Goal: Find specific page/section: Find specific page/section

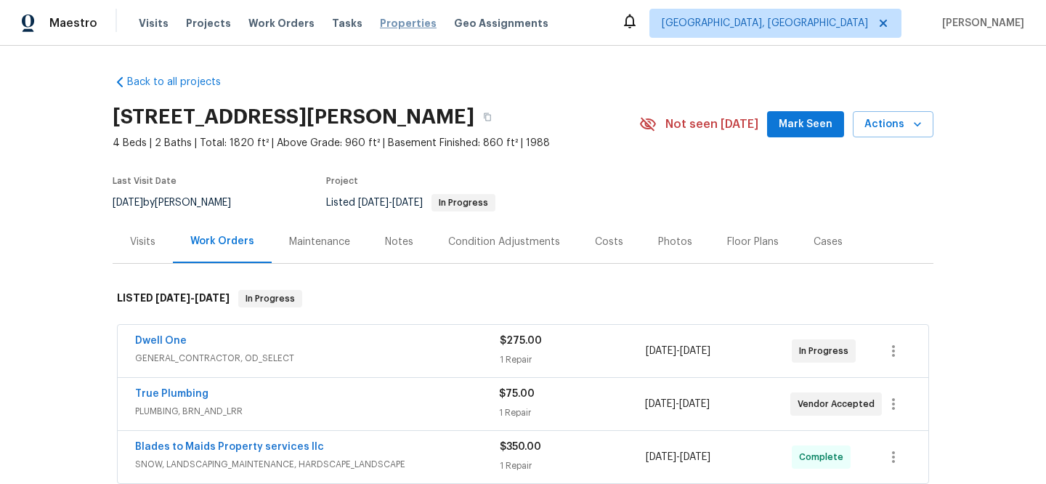
click at [388, 23] on span "Properties" at bounding box center [408, 23] width 57 height 15
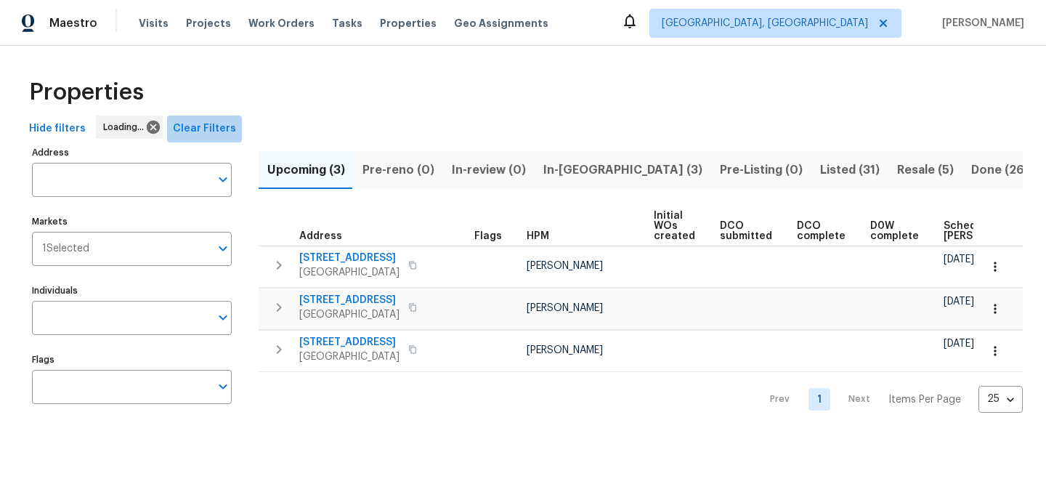
click at [218, 131] on span "Clear Filters" at bounding box center [204, 129] width 63 height 18
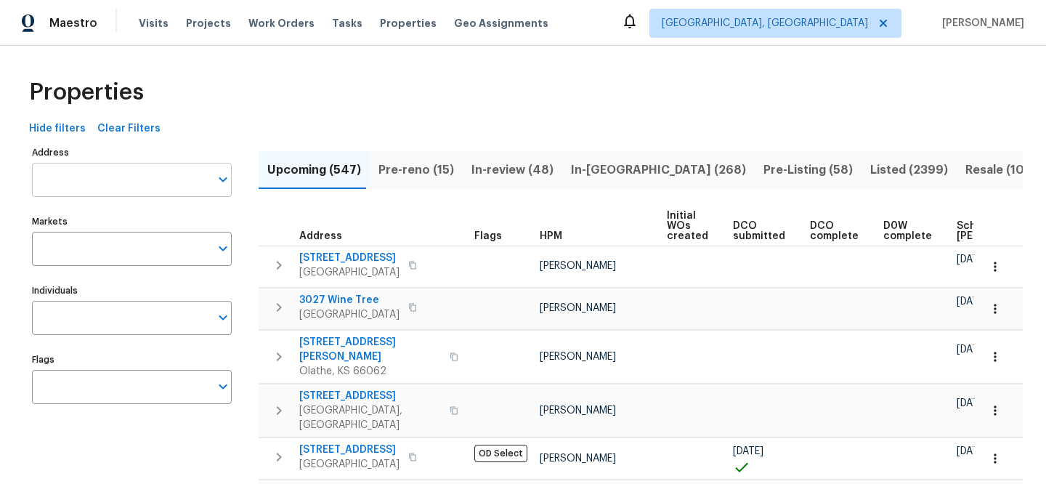
click at [136, 185] on input "Address" at bounding box center [121, 180] width 178 height 34
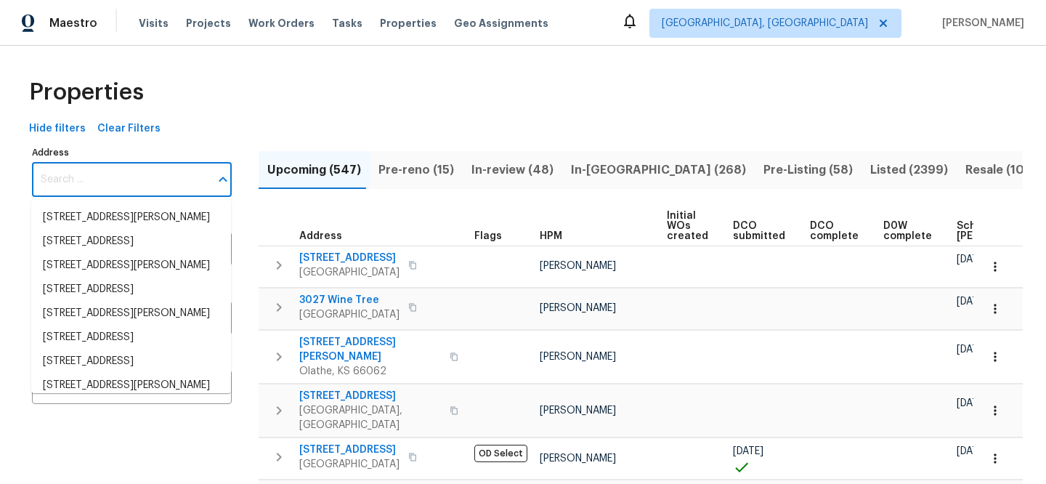
paste input "[STREET_ADDRESS]"
type input "[STREET_ADDRESS]"
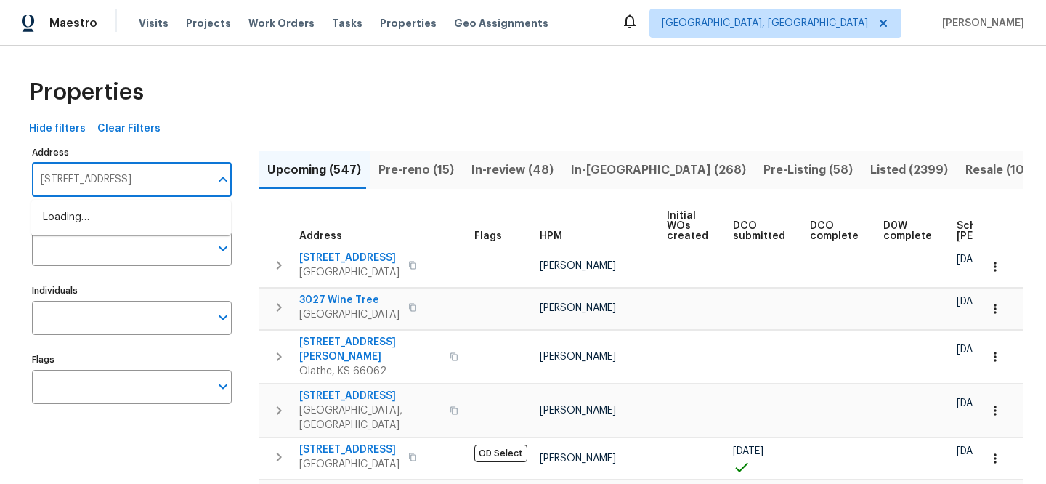
scroll to position [0, 15]
click at [153, 219] on li "[STREET_ADDRESS]" at bounding box center [131, 218] width 200 height 24
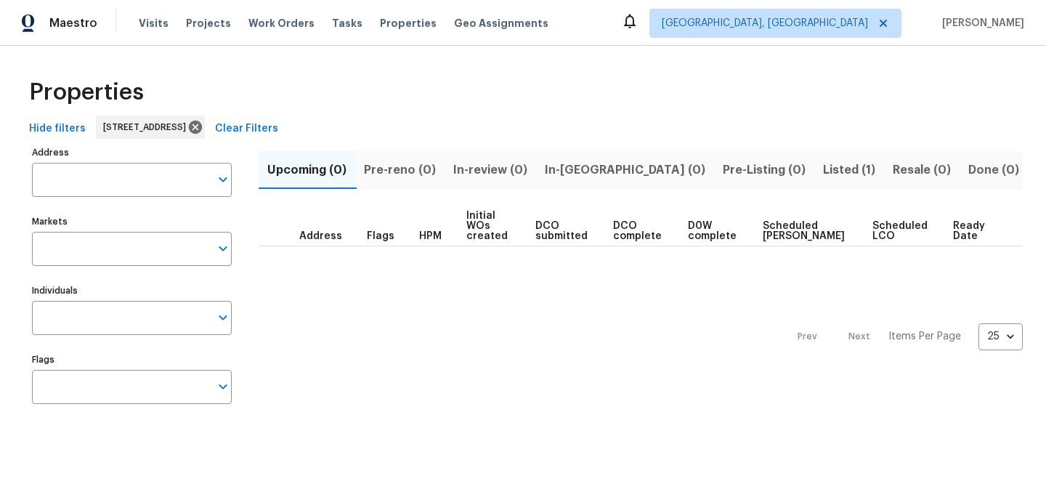
type input "[STREET_ADDRESS]"
click at [823, 171] on span "Listed (1)" at bounding box center [849, 170] width 52 height 20
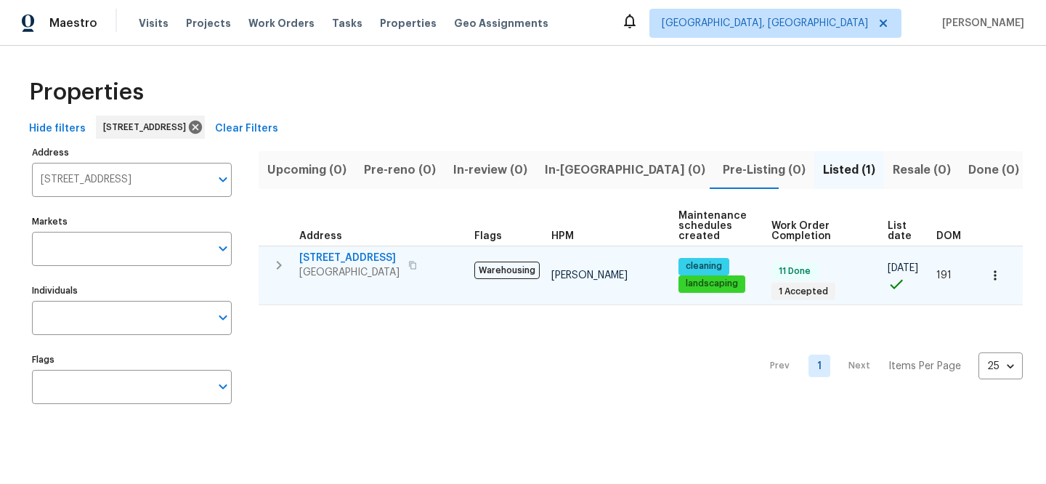
click at [360, 256] on span "[STREET_ADDRESS]" at bounding box center [349, 258] width 100 height 15
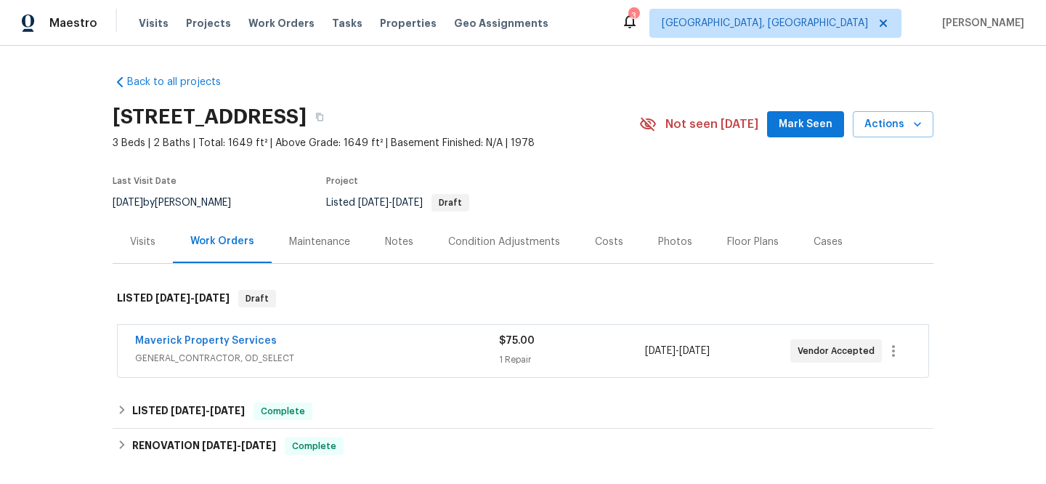
click at [248, 335] on span "Maverick Property Services" at bounding box center [206, 340] width 142 height 15
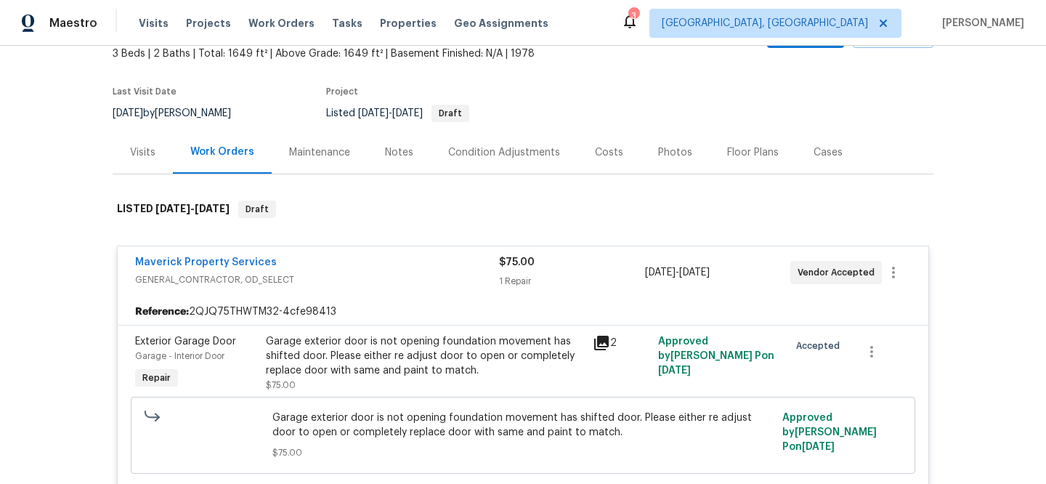
scroll to position [97, 0]
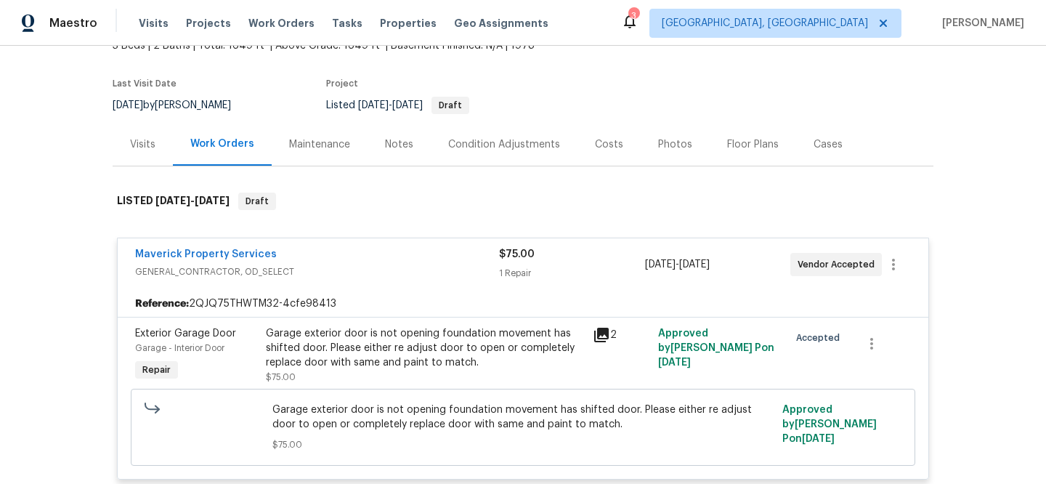
click at [597, 333] on icon at bounding box center [601, 335] width 15 height 15
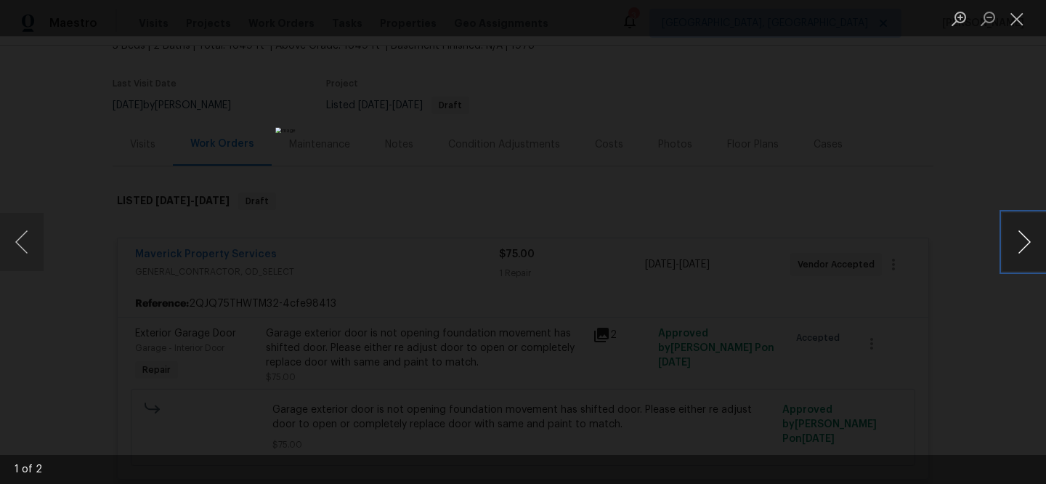
click at [1012, 228] on button "Next image" at bounding box center [1024, 242] width 44 height 58
click at [1013, 229] on button "Next image" at bounding box center [1024, 242] width 44 height 58
click at [803, 166] on div "Lightbox" at bounding box center [523, 242] width 1046 height 484
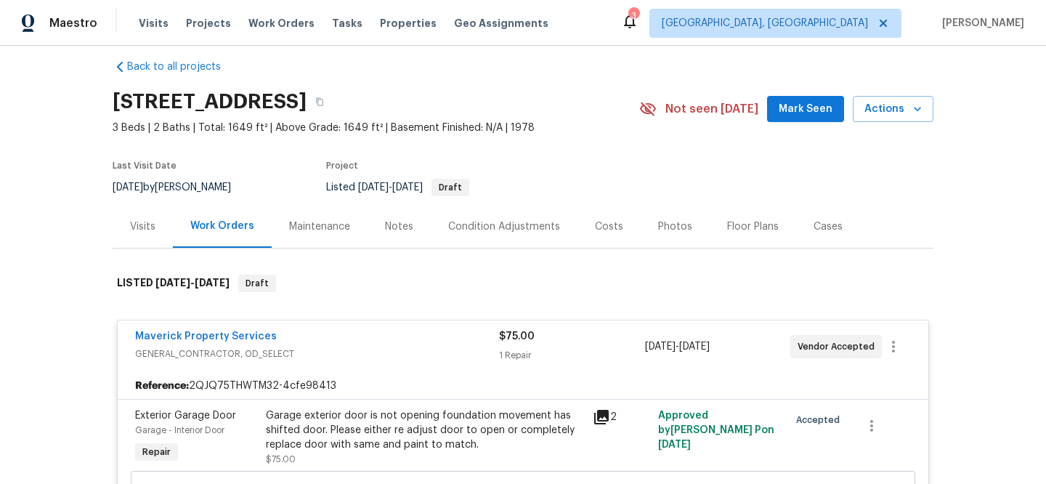
scroll to position [0, 0]
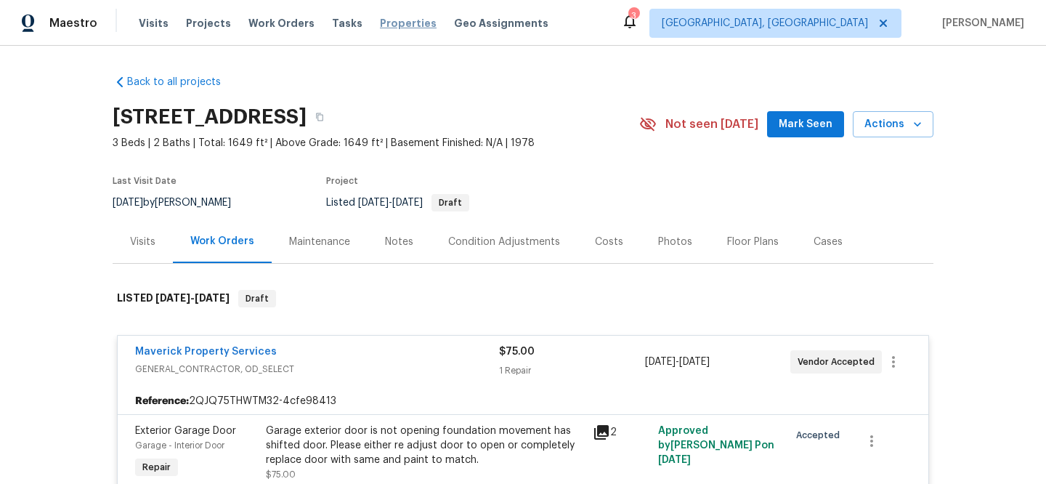
click at [382, 23] on span "Properties" at bounding box center [408, 23] width 57 height 15
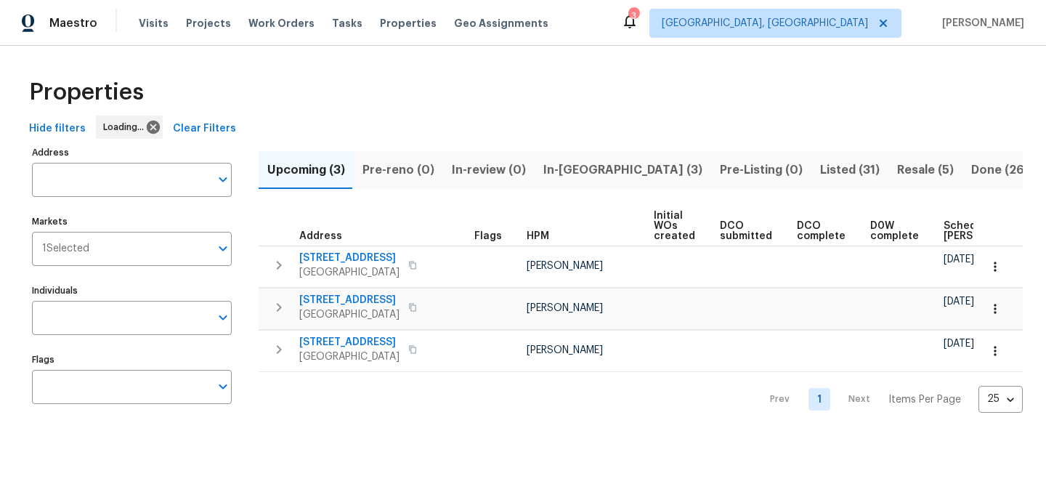
click at [198, 126] on span "Clear Filters" at bounding box center [204, 129] width 63 height 18
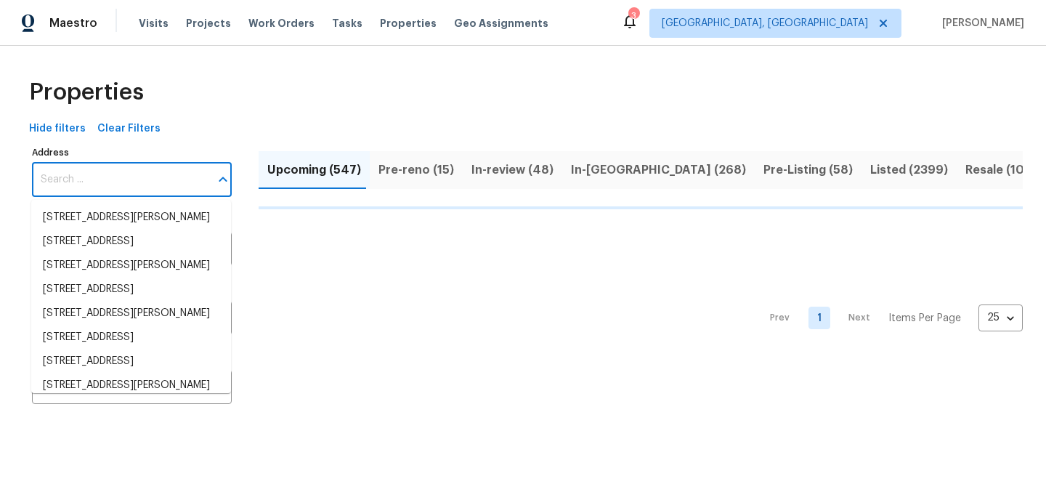
click at [161, 180] on input "Address" at bounding box center [121, 180] width 178 height 34
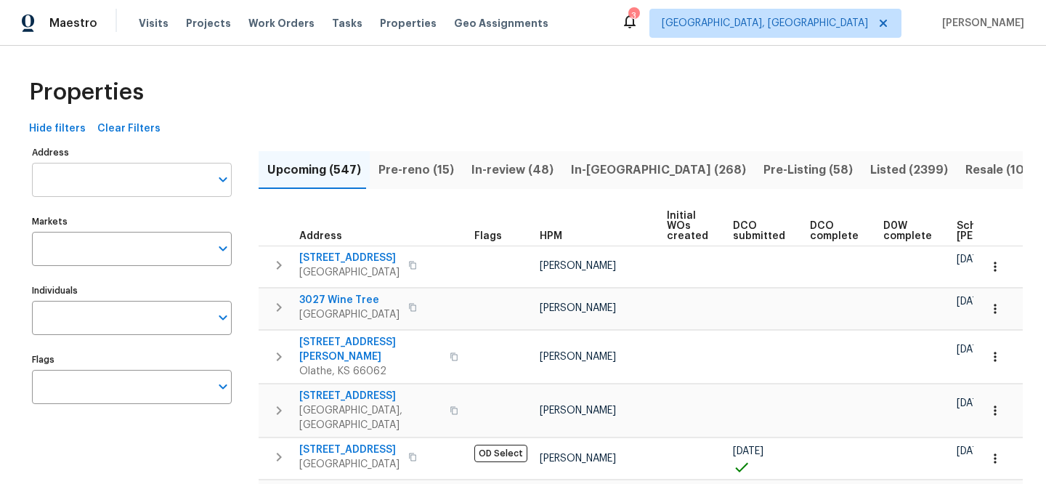
click at [161, 180] on input "Address" at bounding box center [121, 180] width 178 height 34
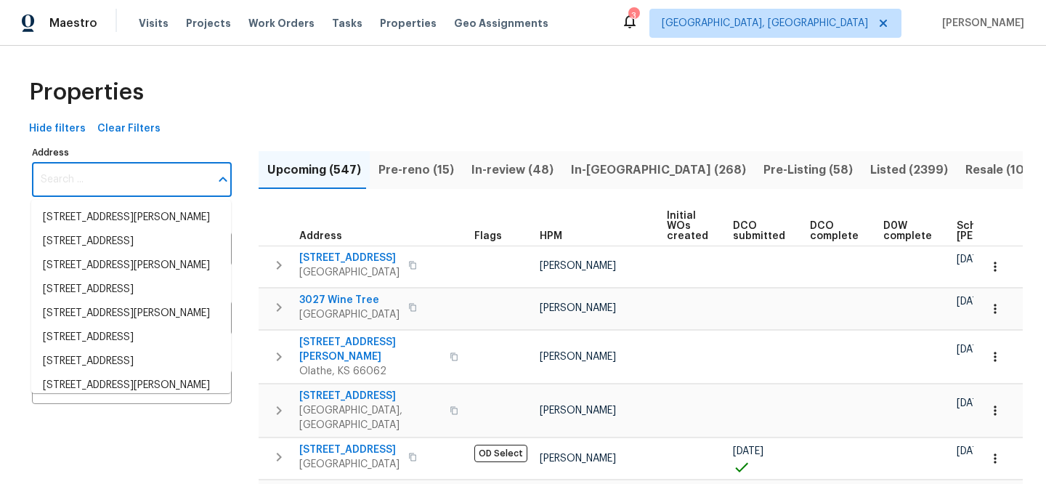
paste input "[STREET_ADDRESS][PERSON_NAME]"
type input "[STREET_ADDRESS][PERSON_NAME]"
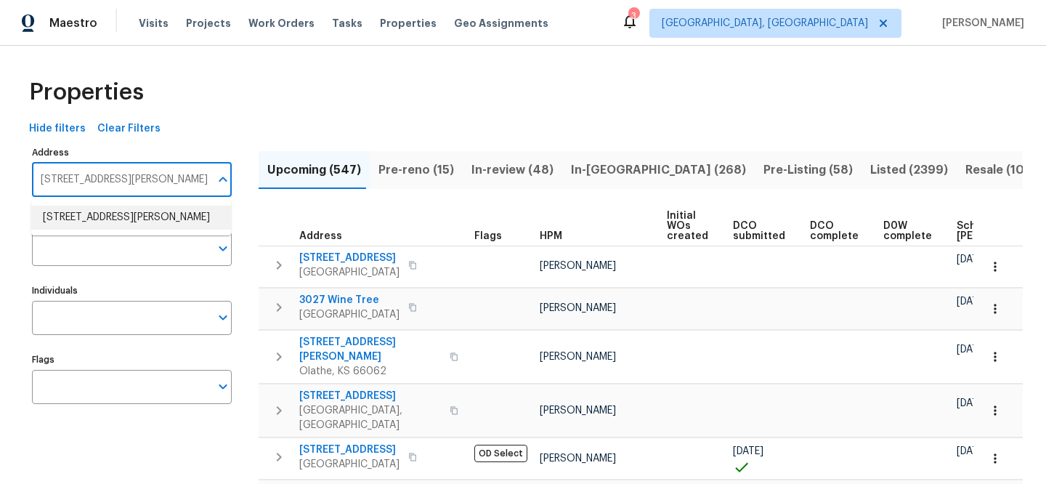
click at [169, 207] on li "1132 Lincoln Ct St. Paul Park MN 55071" at bounding box center [131, 218] width 200 height 24
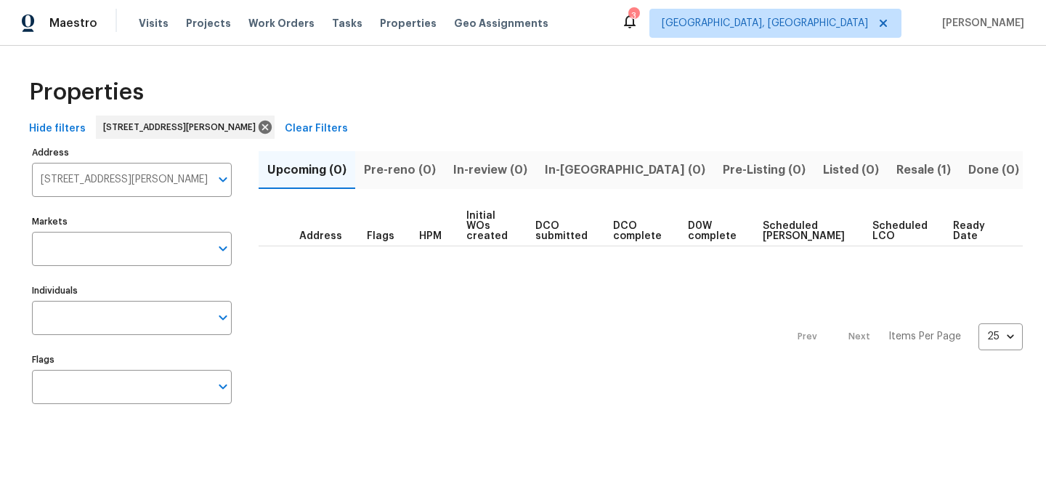
click at [896, 174] on span "Resale (1)" at bounding box center [923, 170] width 54 height 20
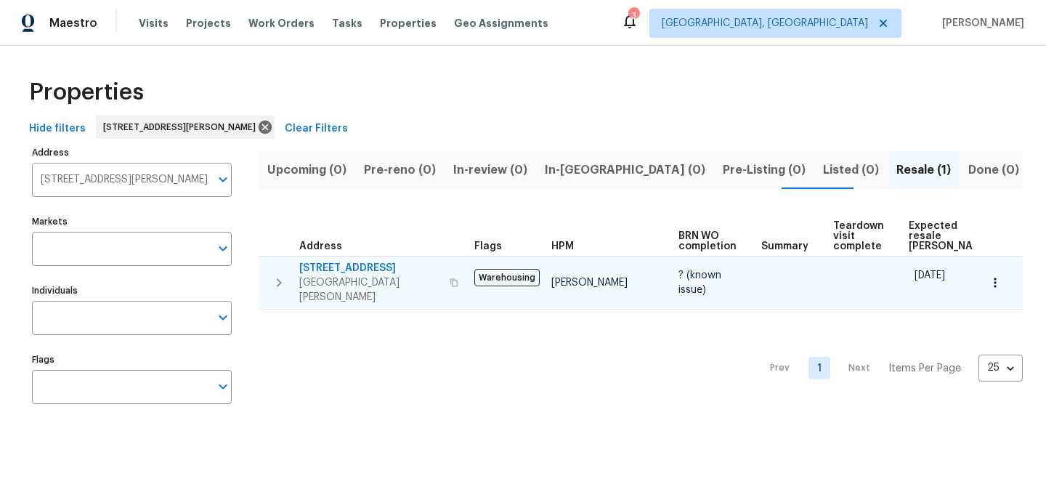
click at [365, 261] on span "1132 Lincoln Ct" at bounding box center [370, 268] width 142 height 15
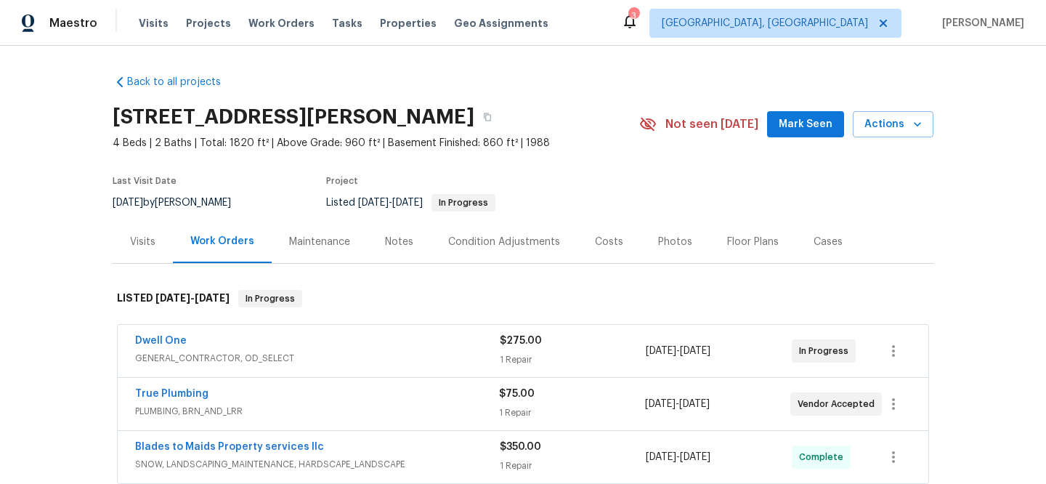
click at [369, 350] on div "Dwell One" at bounding box center [317, 341] width 365 height 17
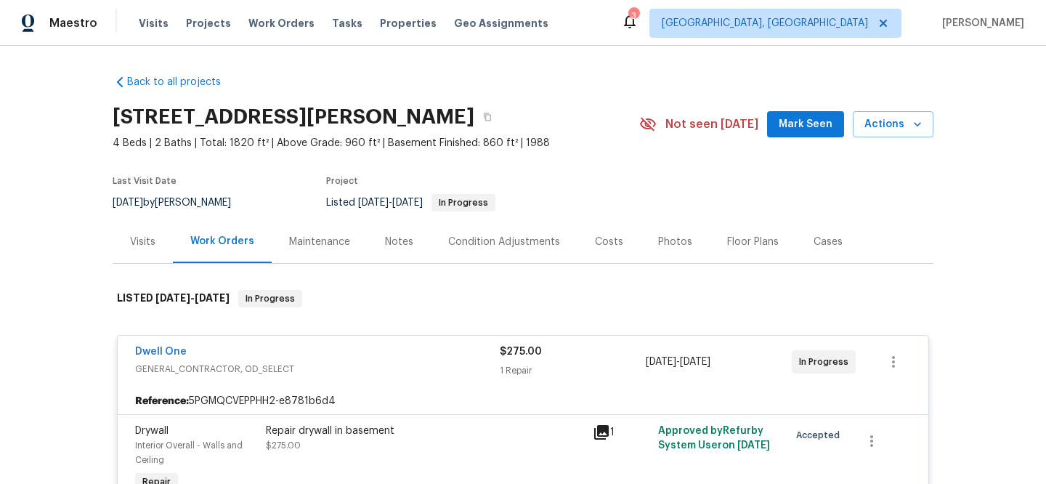
scroll to position [283, 0]
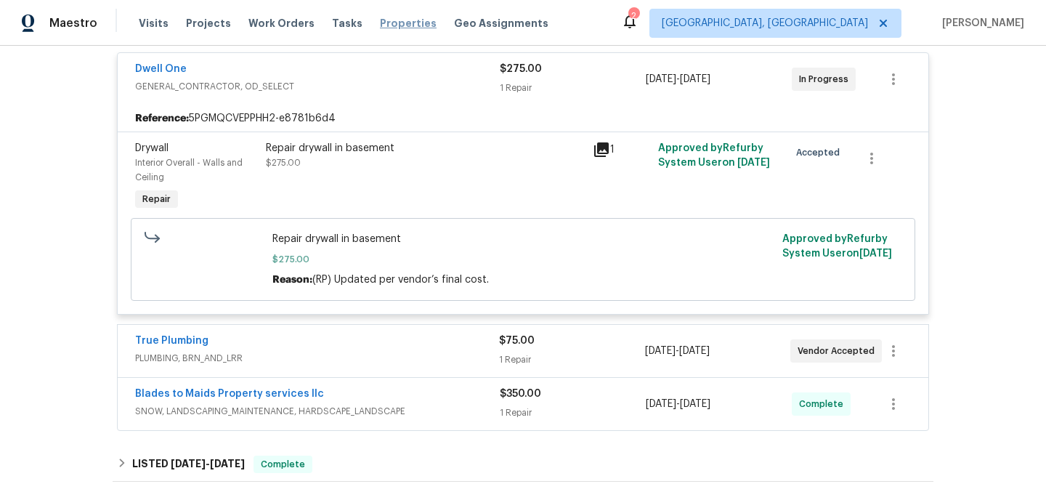
click at [410, 20] on span "Properties" at bounding box center [408, 23] width 57 height 15
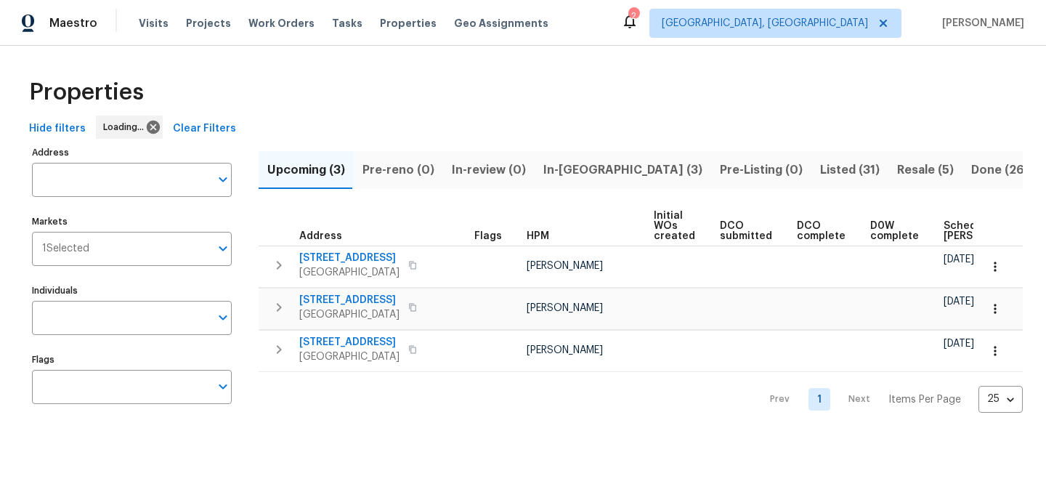
click at [216, 129] on span "Clear Filters" at bounding box center [204, 129] width 63 height 18
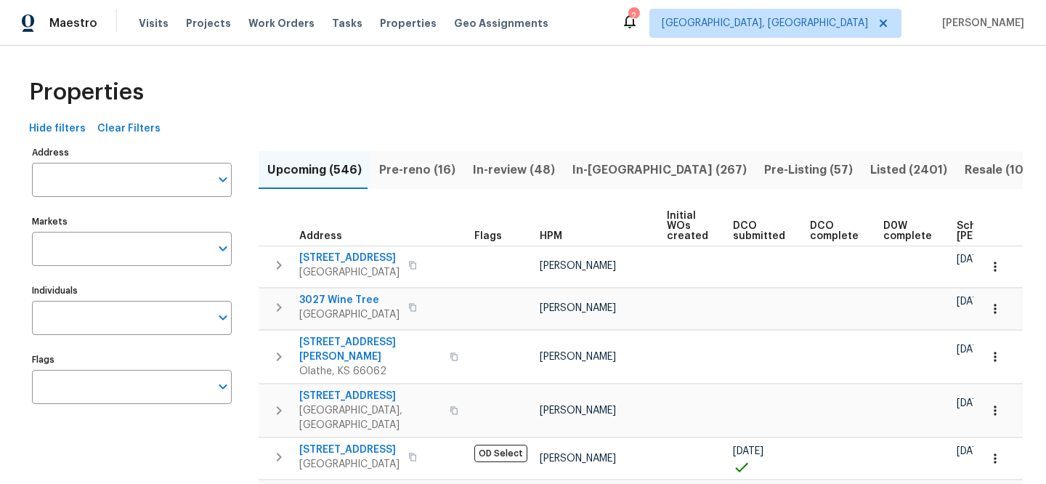
click at [161, 184] on input "Address" at bounding box center [121, 180] width 178 height 34
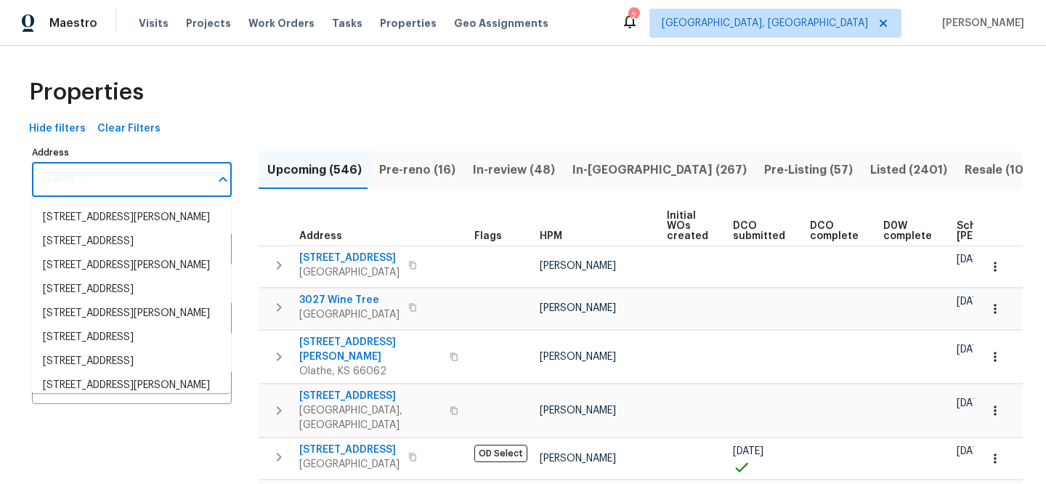
paste input "805 Malachite Dr SW, Albuquerque, NM 87121"
type input "805 Malachite Dr SW, Albuquerque, NM 87121"
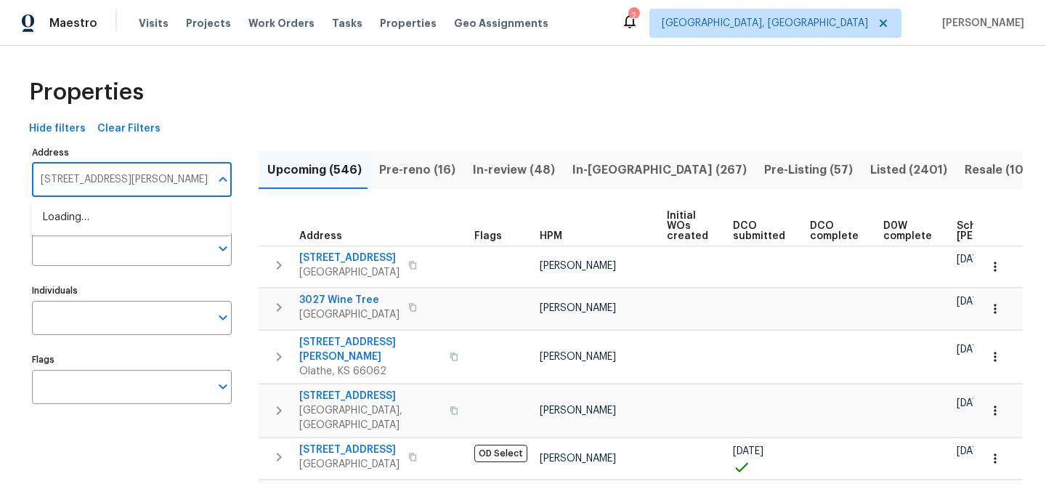
scroll to position [0, 46]
click at [153, 211] on li "805 Malachite Dr SW Albuquerque NM 87121" at bounding box center [131, 218] width 200 height 24
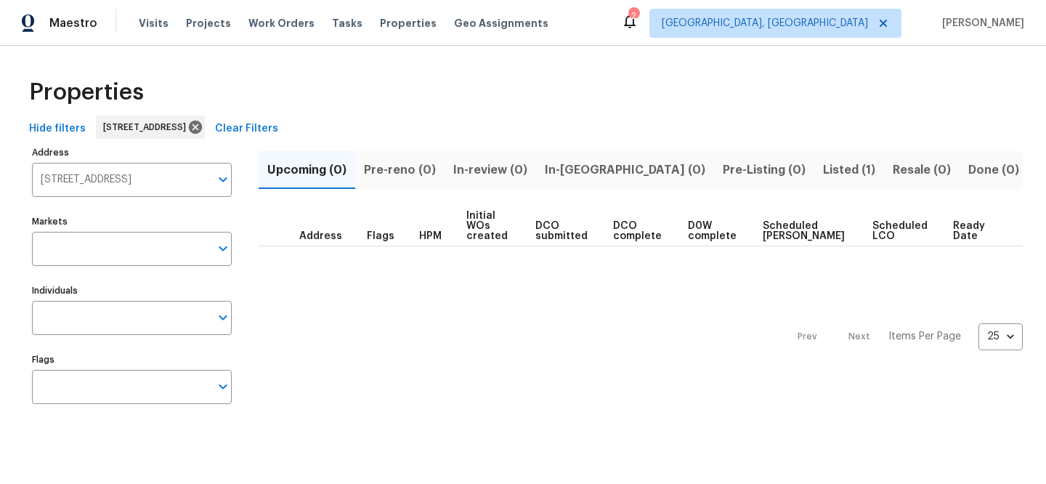
click at [823, 171] on span "Listed (1)" at bounding box center [849, 170] width 52 height 20
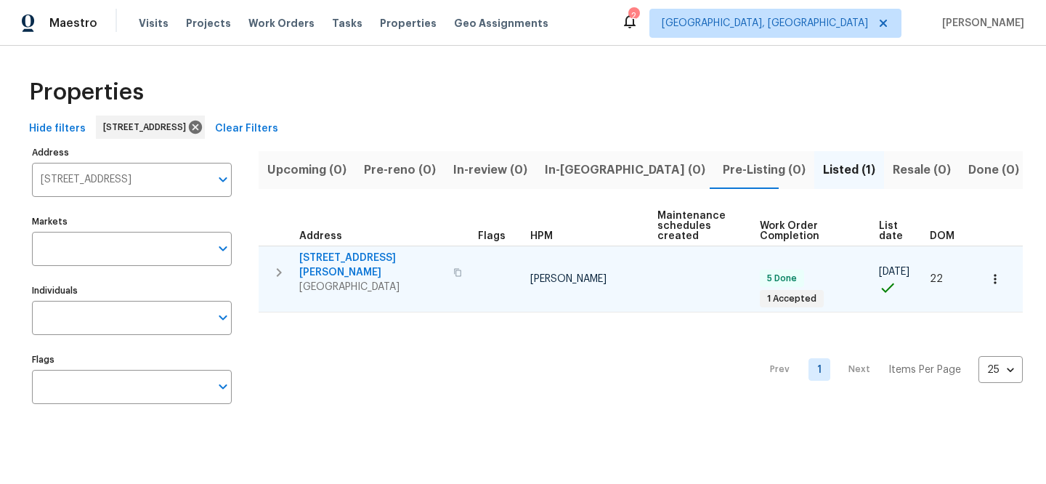
click at [323, 255] on span "805 Malachite Dr SW" at bounding box center [371, 265] width 145 height 29
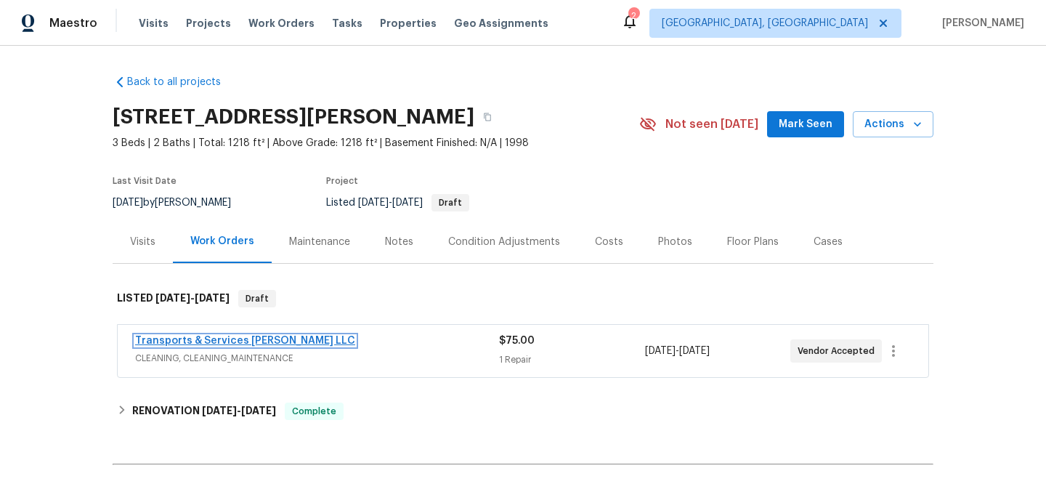
click at [264, 343] on link "Transports & Services Teves LLC" at bounding box center [245, 341] width 220 height 10
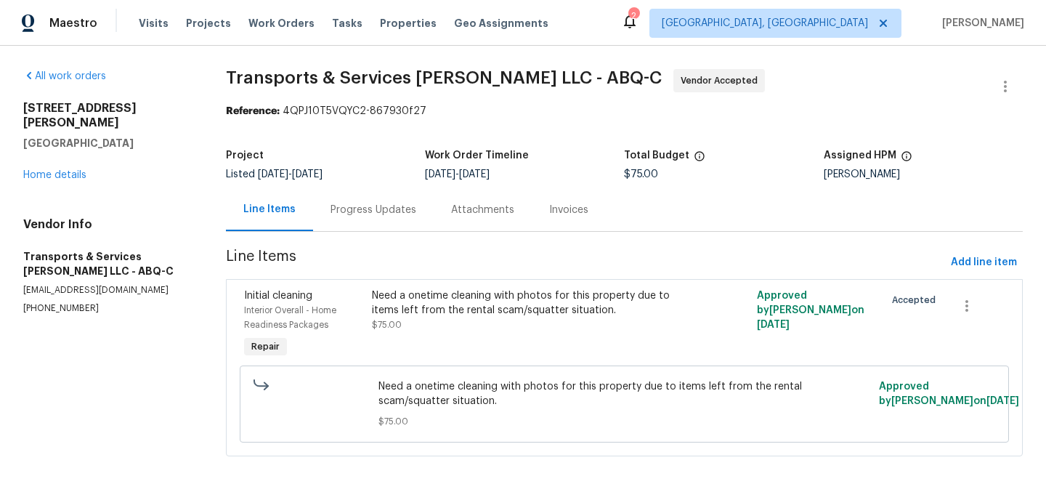
click at [644, 325] on div "Need a onetime cleaning with photos for this property due to items left from th…" at bounding box center [528, 310] width 312 height 44
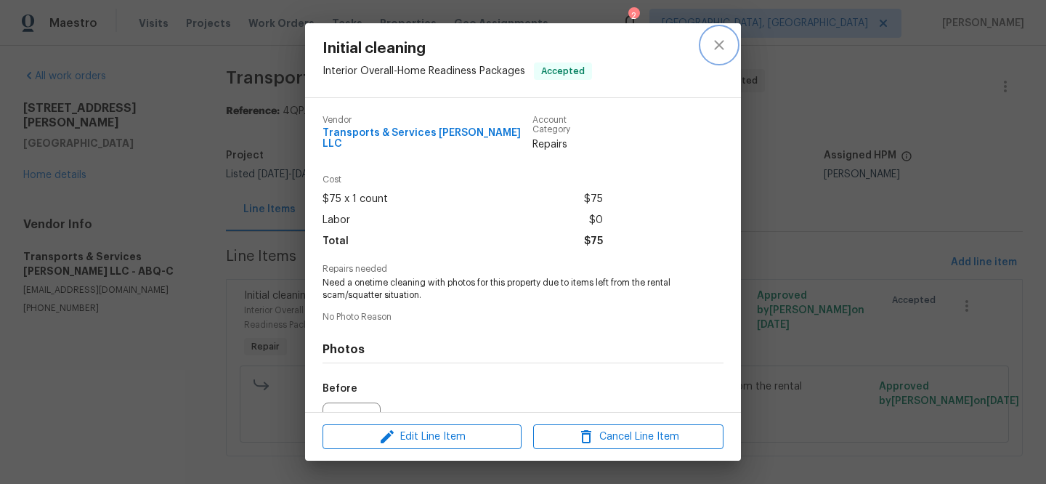
click at [718, 39] on icon "close" at bounding box center [718, 44] width 17 height 17
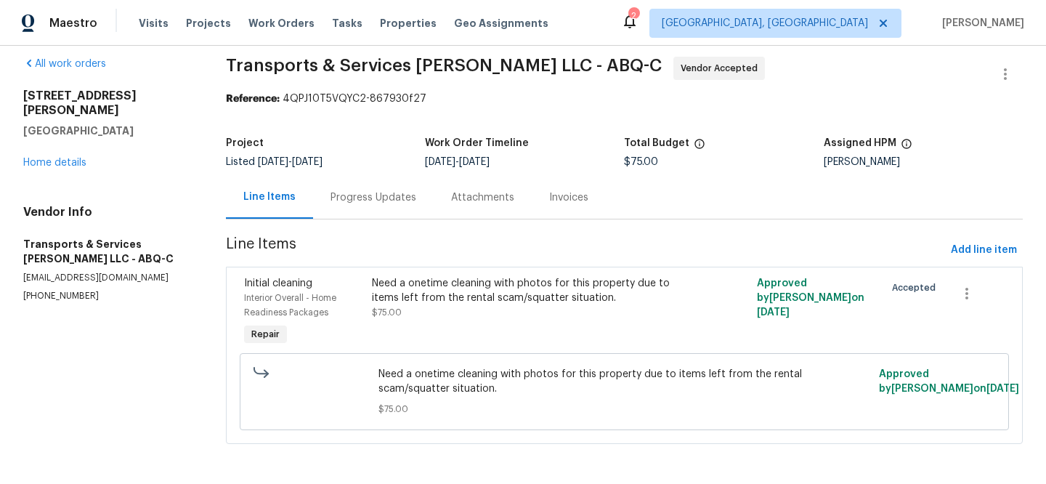
scroll to position [25, 0]
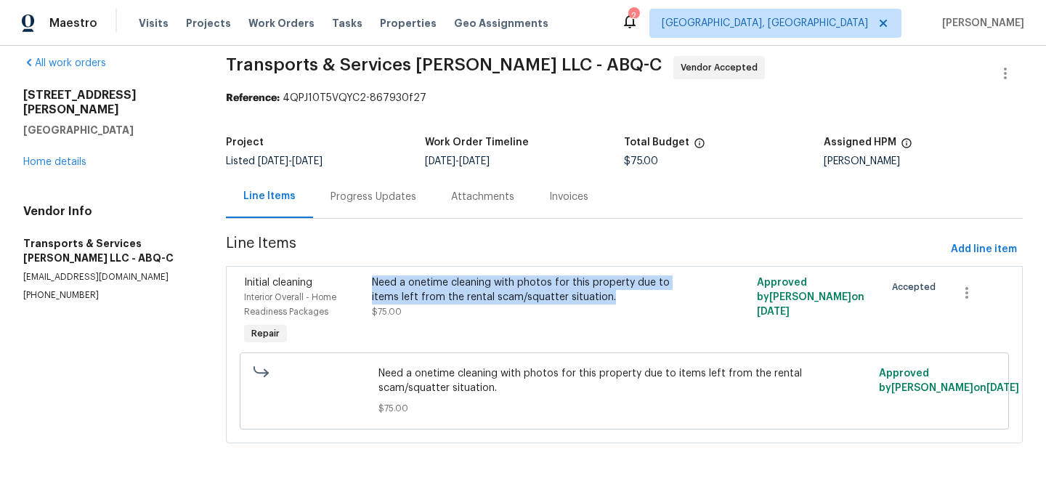
drag, startPoint x: 370, startPoint y: 268, endPoint x: 617, endPoint y: 286, distance: 247.6
click at [617, 286] on div "Need a onetime cleaning with photos for this property due to items left from th…" at bounding box center [528, 311] width 320 height 81
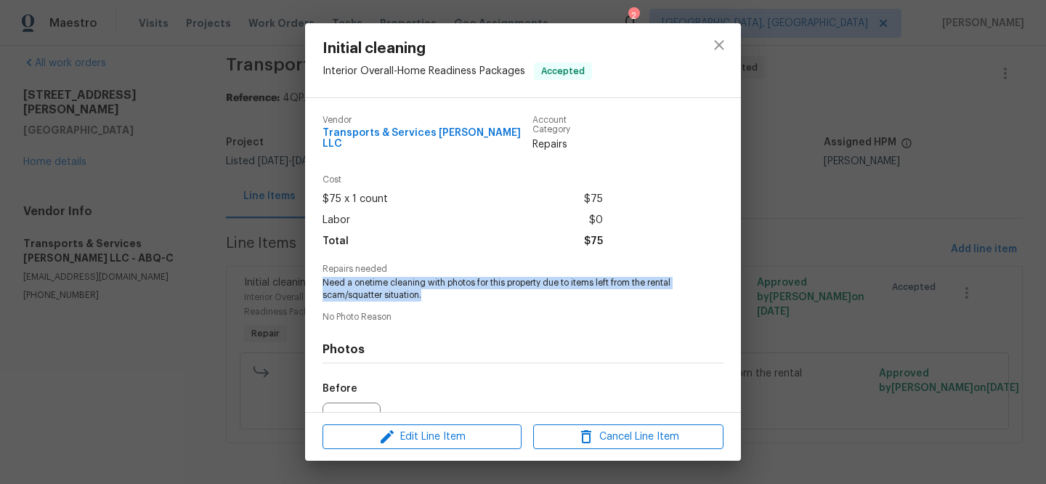
drag, startPoint x: 445, startPoint y: 286, endPoint x: 320, endPoint y: 275, distance: 126.1
click at [320, 275] on div "Vendor Transports & Services Teves LLC Account Category Repairs Cost $75 x 1 co…" at bounding box center [523, 255] width 436 height 314
copy span "Need a onetime cleaning with photos for this property due to items left from th…"
click at [715, 53] on icon "close" at bounding box center [718, 44] width 17 height 17
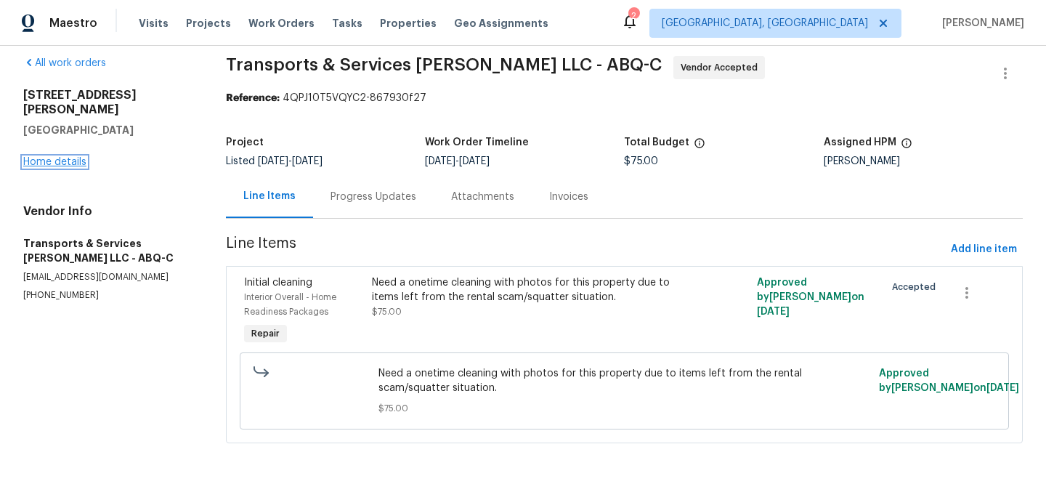
click at [68, 157] on link "Home details" at bounding box center [54, 162] width 63 height 10
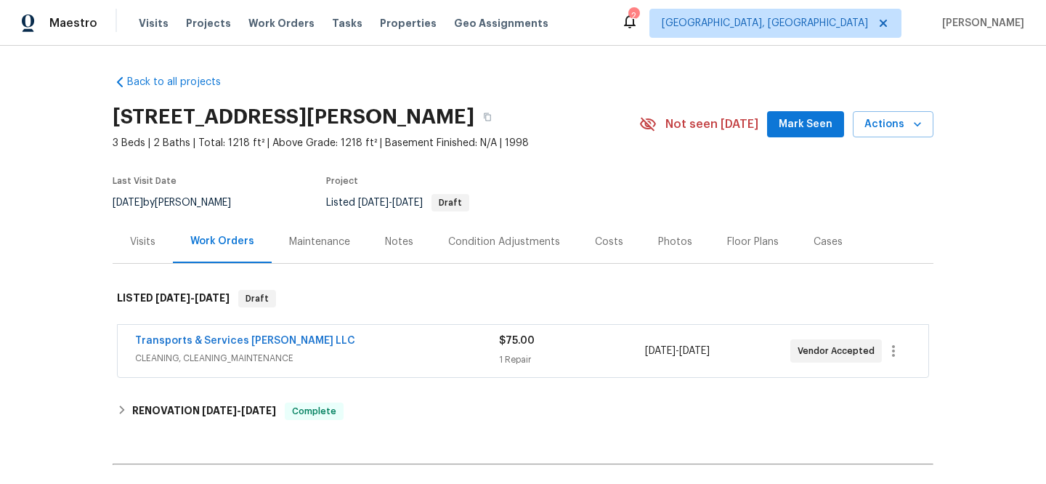
click at [130, 238] on div "Visits" at bounding box center [142, 242] width 25 height 15
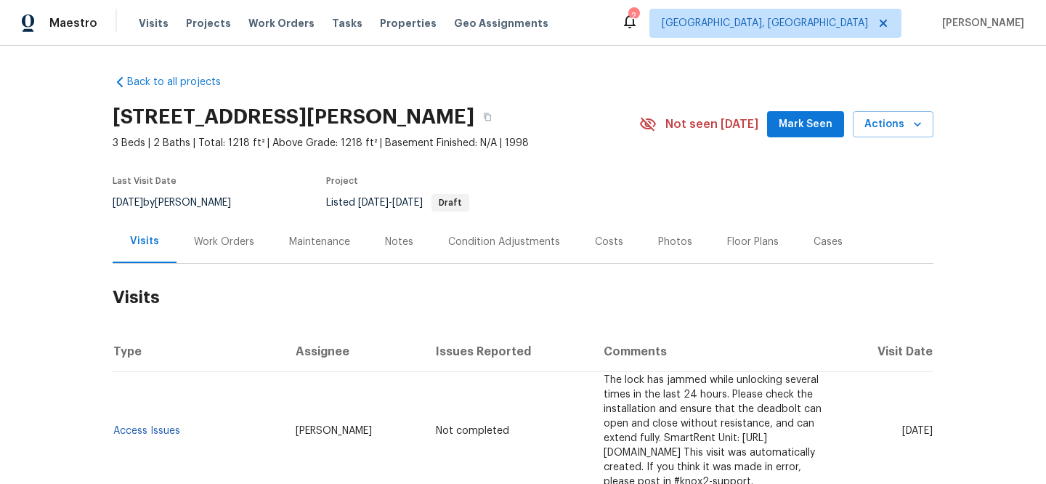
scroll to position [277, 0]
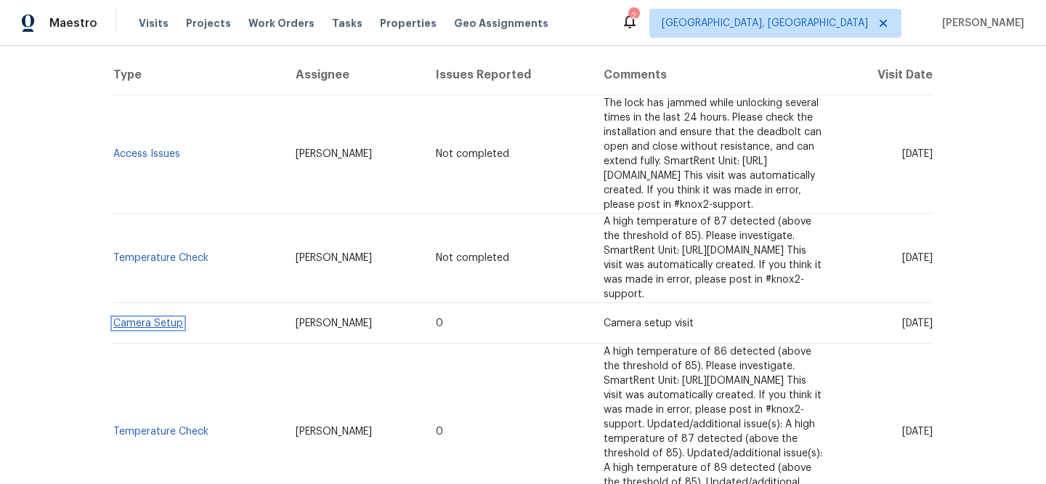
click at [135, 318] on link "Camera Setup" at bounding box center [148, 323] width 70 height 10
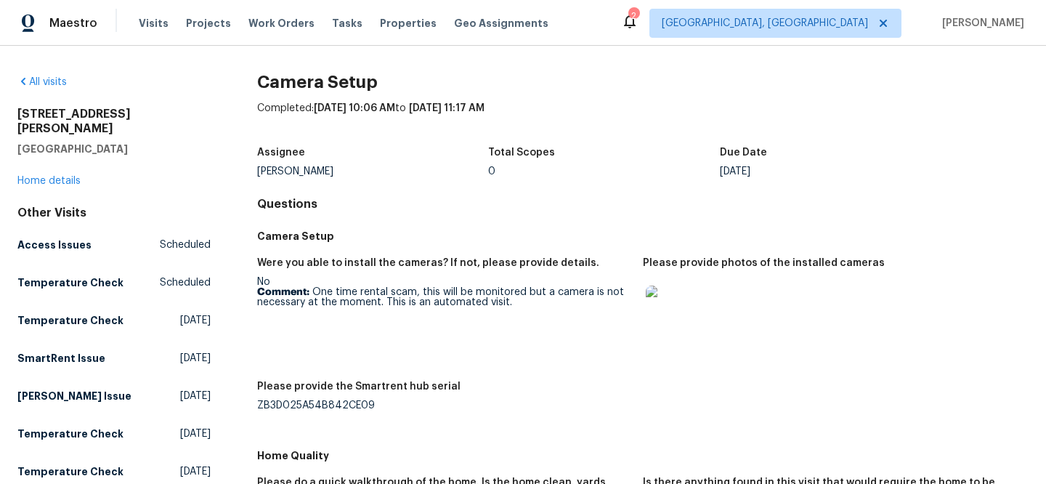
click at [659, 317] on img at bounding box center [669, 308] width 46 height 46
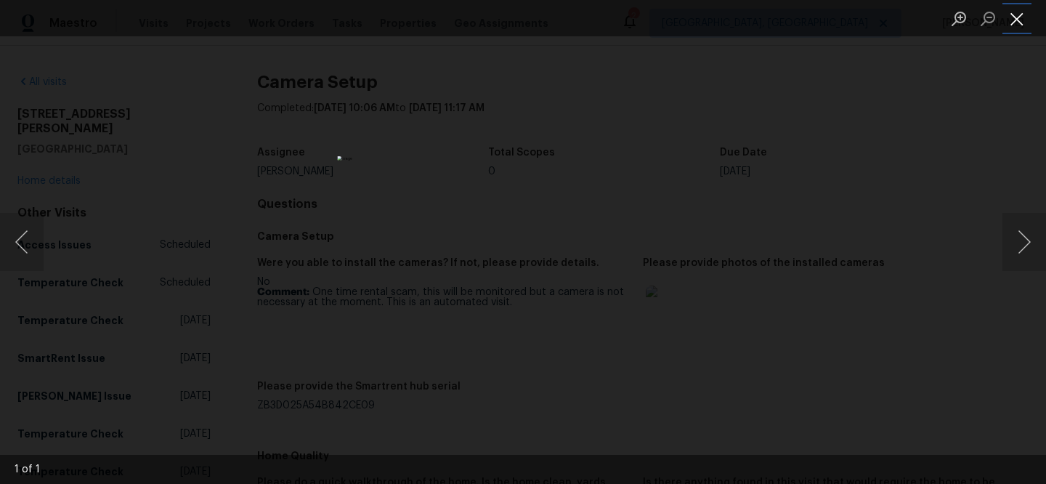
click at [1021, 20] on button "Close lightbox" at bounding box center [1016, 18] width 29 height 25
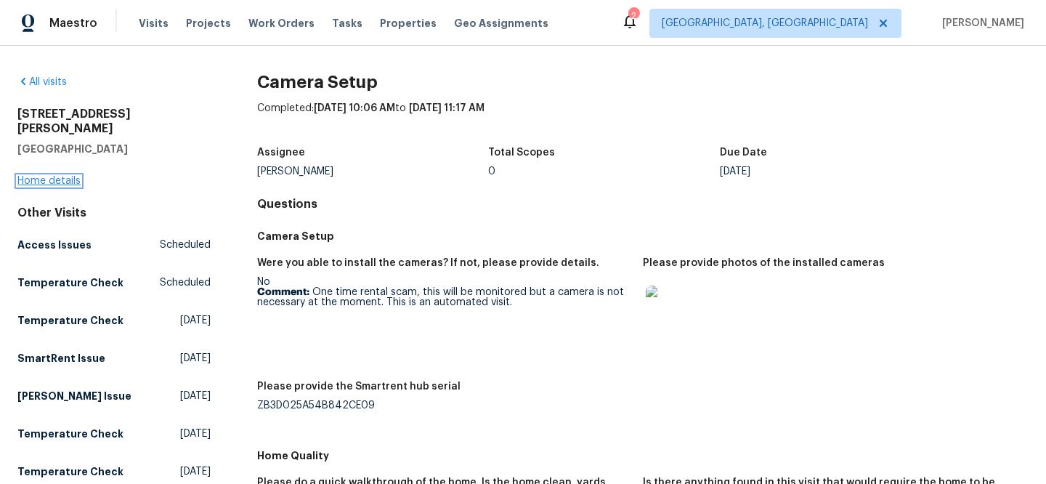
click at [49, 176] on link "Home details" at bounding box center [48, 181] width 63 height 10
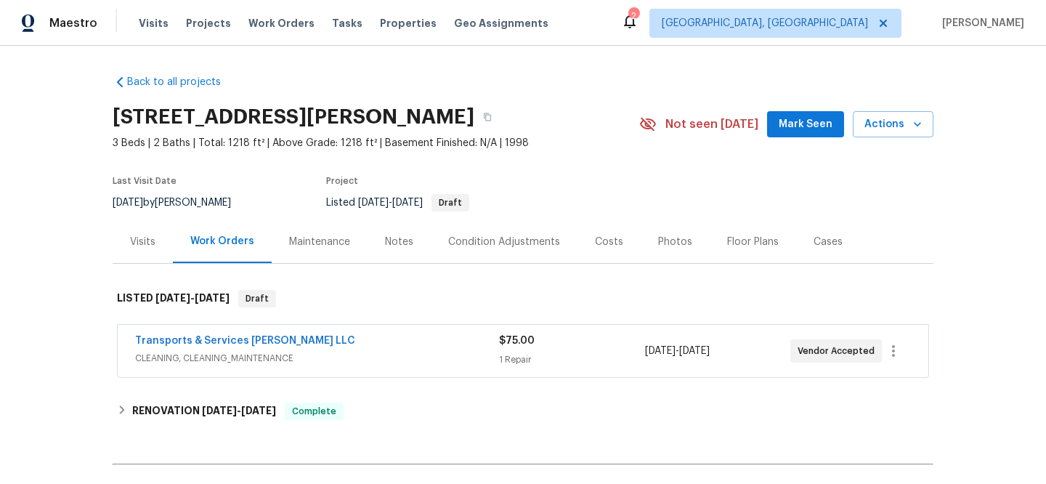
click at [141, 235] on div "Visits" at bounding box center [142, 242] width 25 height 15
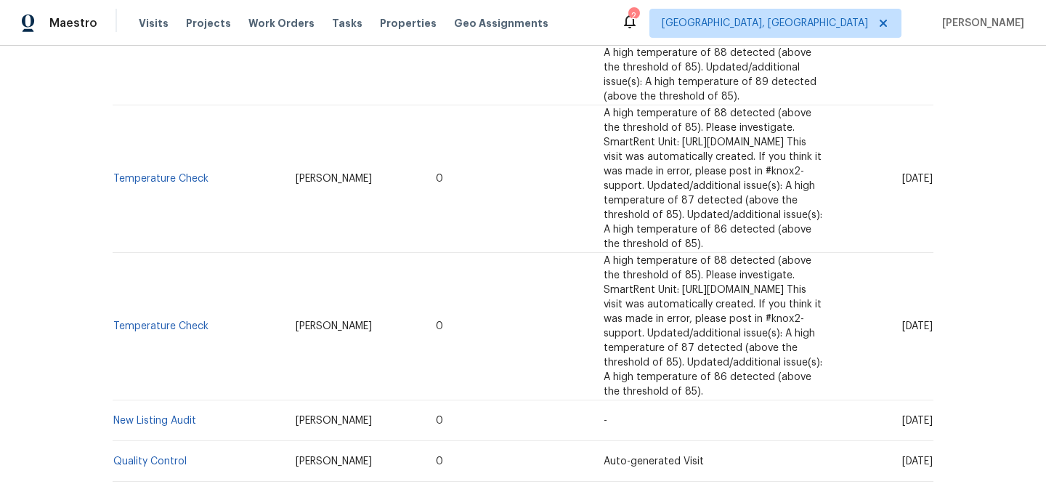
scroll to position [1343, 0]
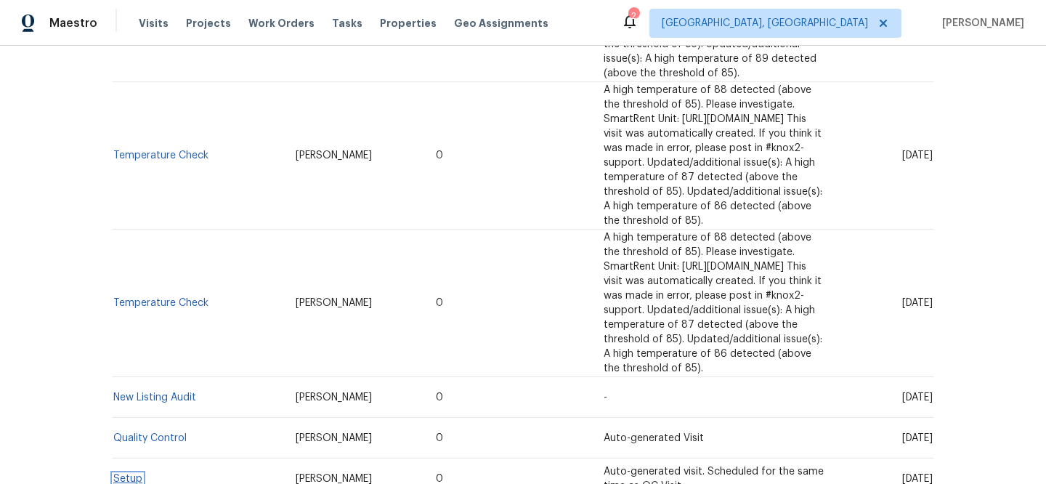
click at [113, 474] on link "Setup" at bounding box center [127, 479] width 29 height 10
click at [112, 233] on html "Maestro Visits Projects Work Orders Tasks Properties Geo Assignments 2 Albuquer…" at bounding box center [523, 242] width 1046 height 484
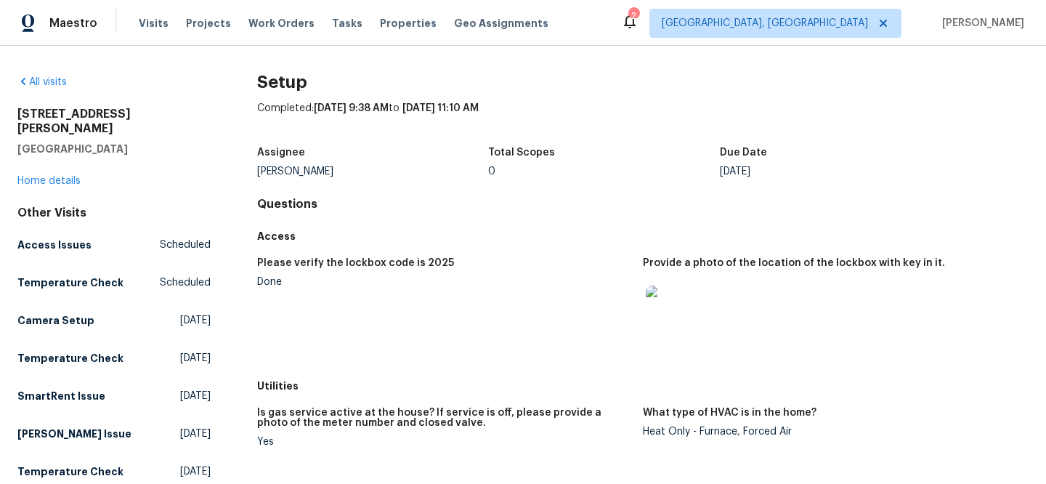
click at [678, 309] on img at bounding box center [669, 308] width 46 height 46
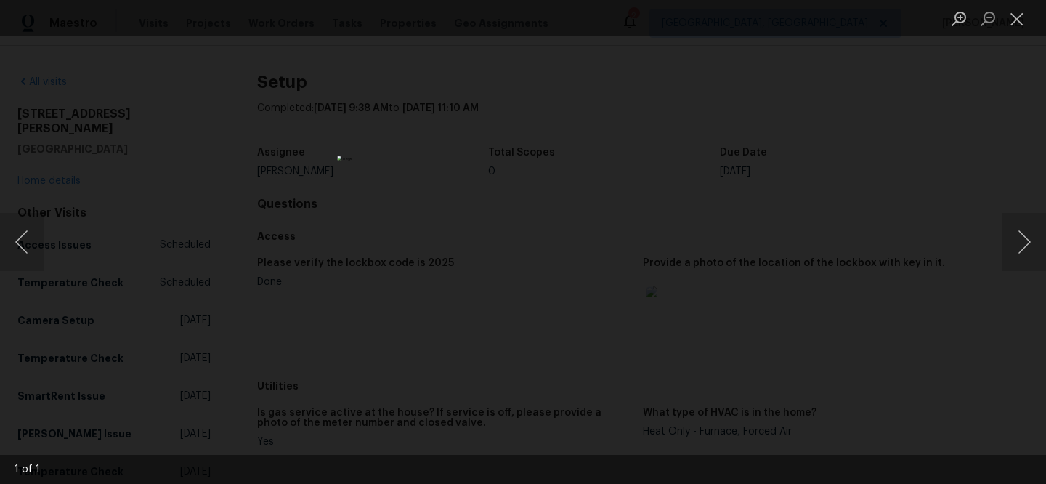
click at [820, 113] on div "Lightbox" at bounding box center [523, 242] width 1046 height 484
click at [1023, 20] on button "Close lightbox" at bounding box center [1016, 18] width 29 height 25
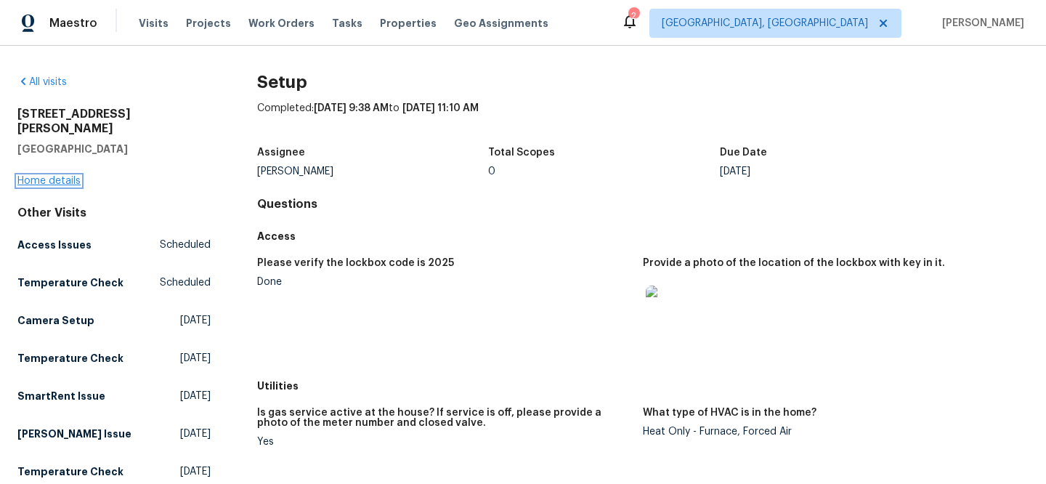
click at [65, 176] on link "Home details" at bounding box center [48, 181] width 63 height 10
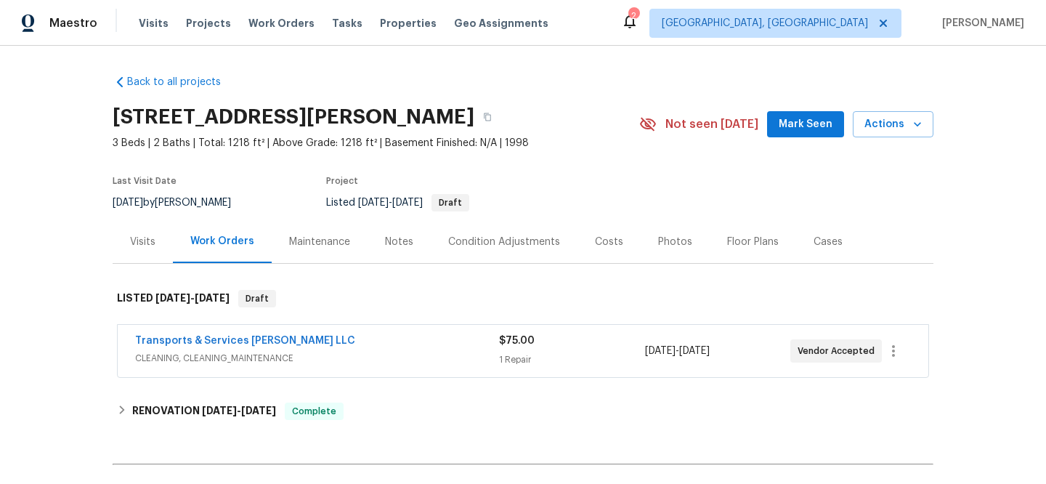
click at [138, 249] on div "Visits" at bounding box center [143, 241] width 60 height 43
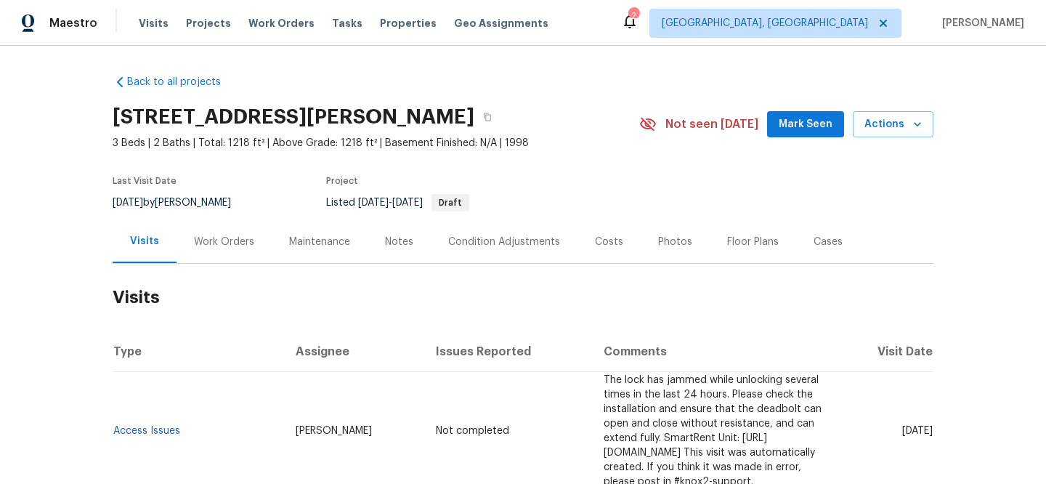
click at [221, 235] on div "Work Orders" at bounding box center [224, 242] width 60 height 15
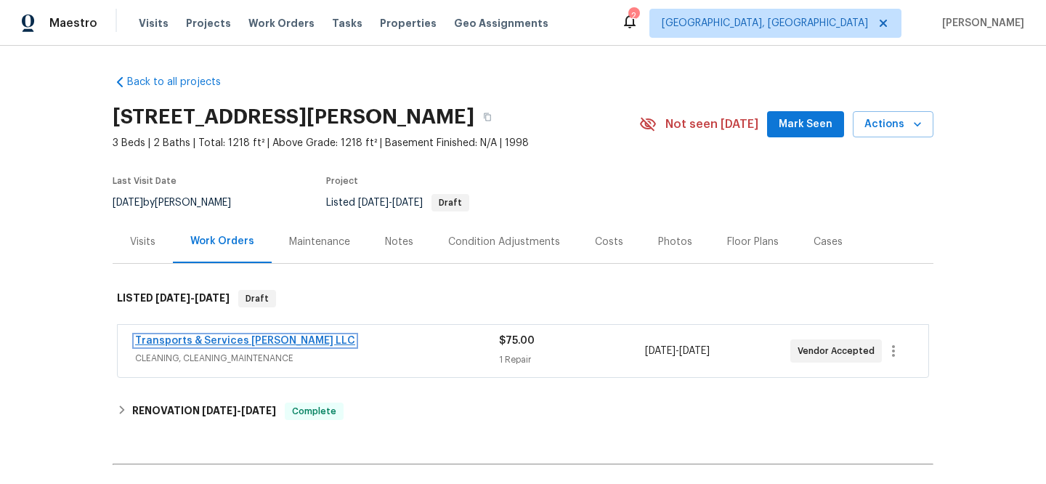
click at [254, 336] on link "Transports & Services Teves LLC" at bounding box center [245, 341] width 220 height 10
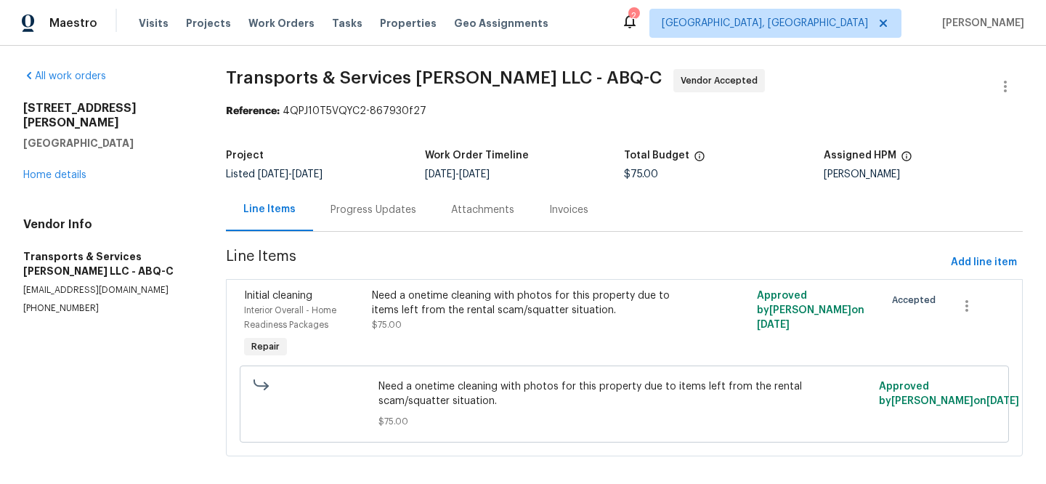
click at [514, 311] on div "Need a onetime cleaning with photos for this property due to items left from th…" at bounding box center [528, 302] width 312 height 29
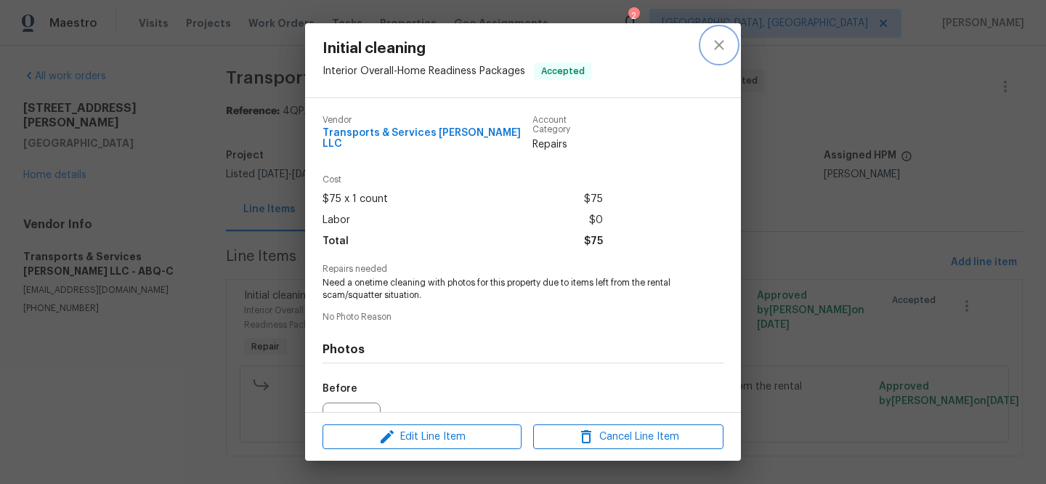
click at [715, 51] on icon "close" at bounding box center [718, 44] width 17 height 17
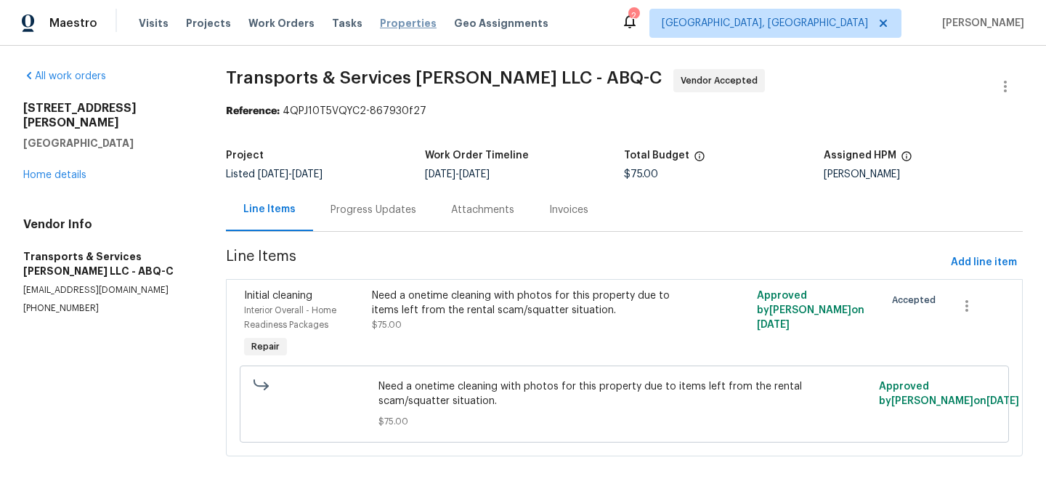
click at [386, 28] on span "Properties" at bounding box center [408, 23] width 57 height 15
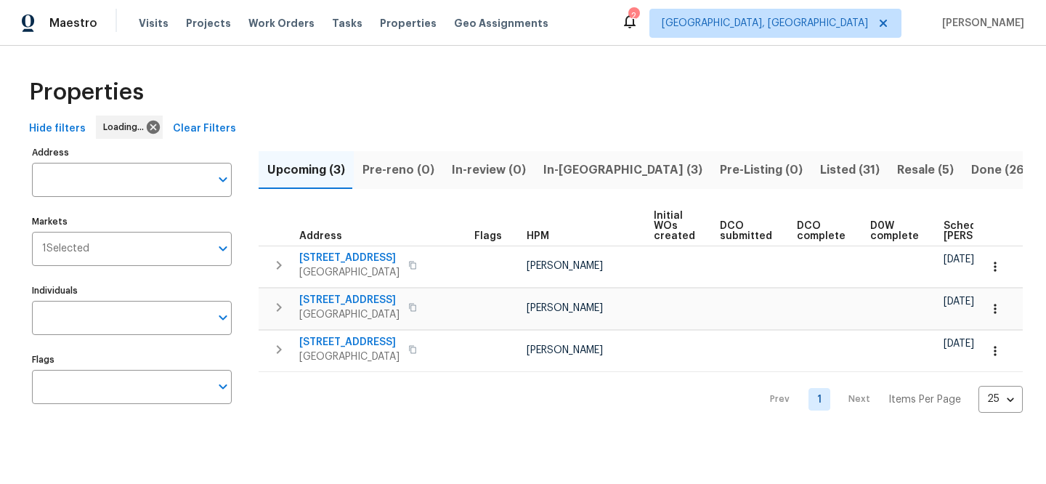
click at [190, 130] on span "Clear Filters" at bounding box center [204, 129] width 63 height 18
